Goal: Information Seeking & Learning: Learn about a topic

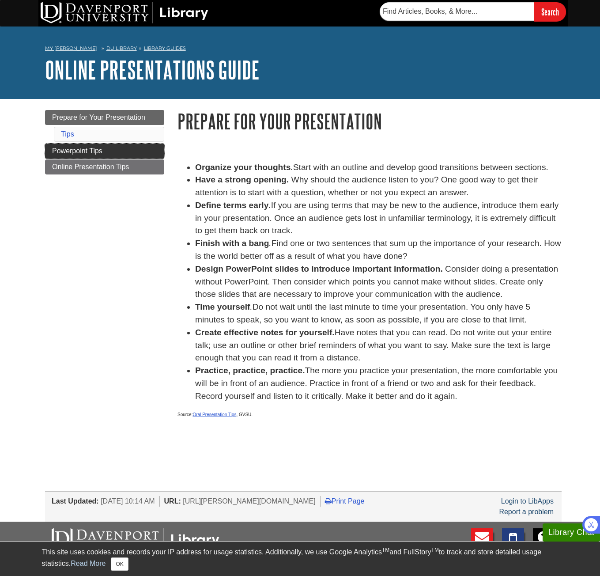
click at [71, 154] on span "Powerpoint Tips" at bounding box center [77, 151] width 50 height 8
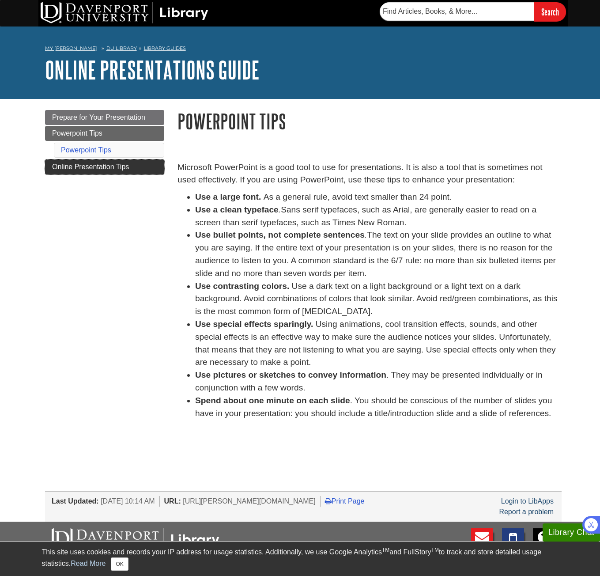
click at [102, 166] on span "Online Presentation Tips" at bounding box center [90, 167] width 77 height 8
